Goal: Transaction & Acquisition: Register for event/course

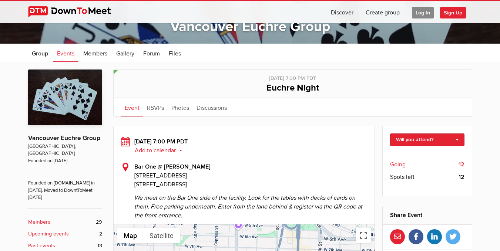
scroll to position [148, 0]
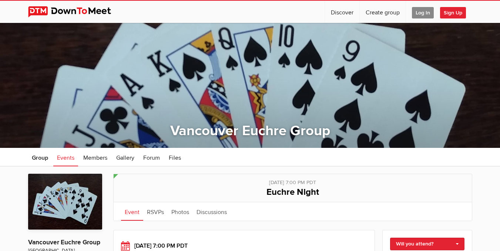
scroll to position [148, 0]
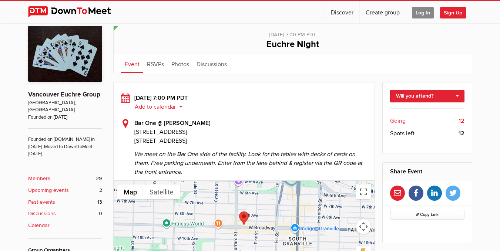
click at [420, 12] on span "Log In" at bounding box center [423, 12] width 22 height 11
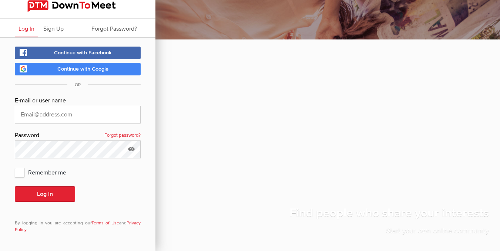
scroll to position [4, 0]
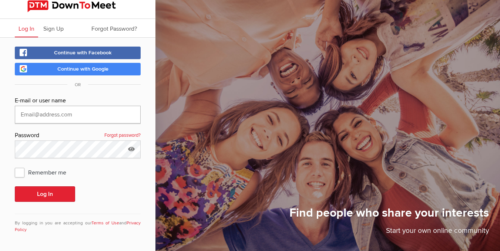
click at [64, 110] on input "text" at bounding box center [78, 115] width 126 height 18
type input "dilettantesteph@gmail.com"
click at [41, 193] on button "Log In" at bounding box center [45, 195] width 60 height 16
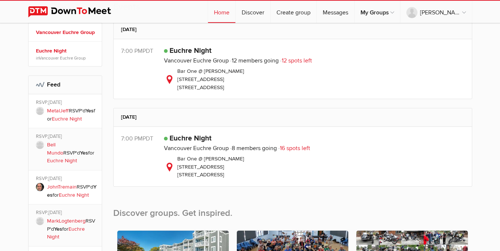
scroll to position [222, 0]
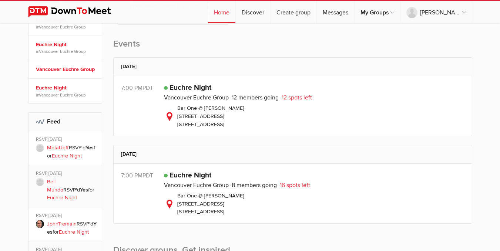
click at [255, 85] on h3 "Public event Anyone who has access to the group can see the event, description,…" at bounding box center [314, 88] width 301 height 8
click at [181, 86] on link "Euchre Night" at bounding box center [191, 87] width 42 height 9
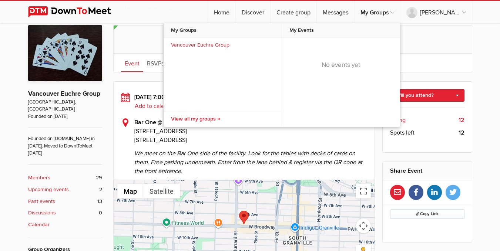
scroll to position [111, 0]
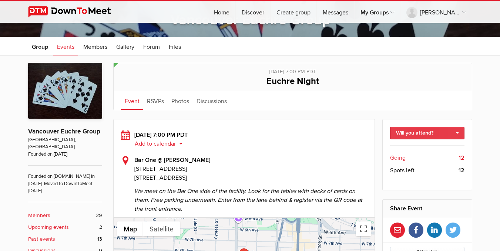
click at [433, 133] on link "Will you attend?" at bounding box center [427, 133] width 74 height 13
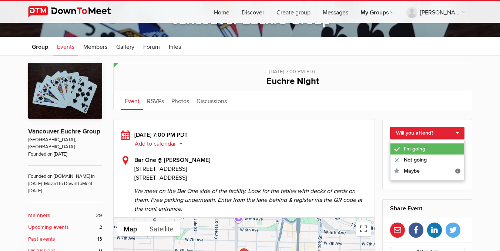
click at [413, 149] on link "I'm going" at bounding box center [428, 149] width 74 height 11
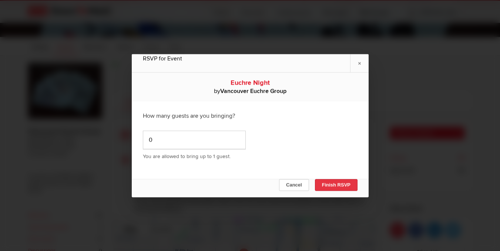
click at [328, 185] on button "Finish RSVP" at bounding box center [336, 185] width 43 height 12
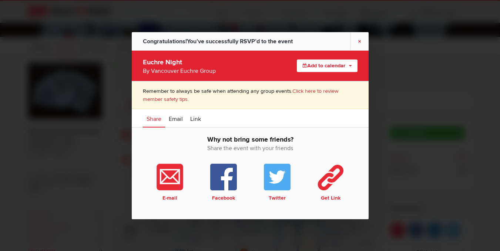
click at [359, 38] on link "×" at bounding box center [359, 41] width 19 height 18
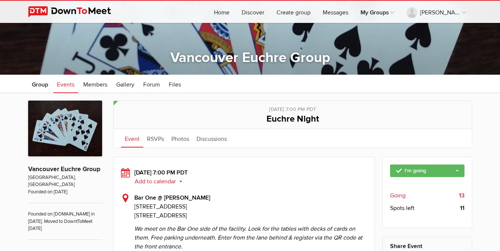
scroll to position [0, 0]
